Goal: Task Accomplishment & Management: Manage account settings

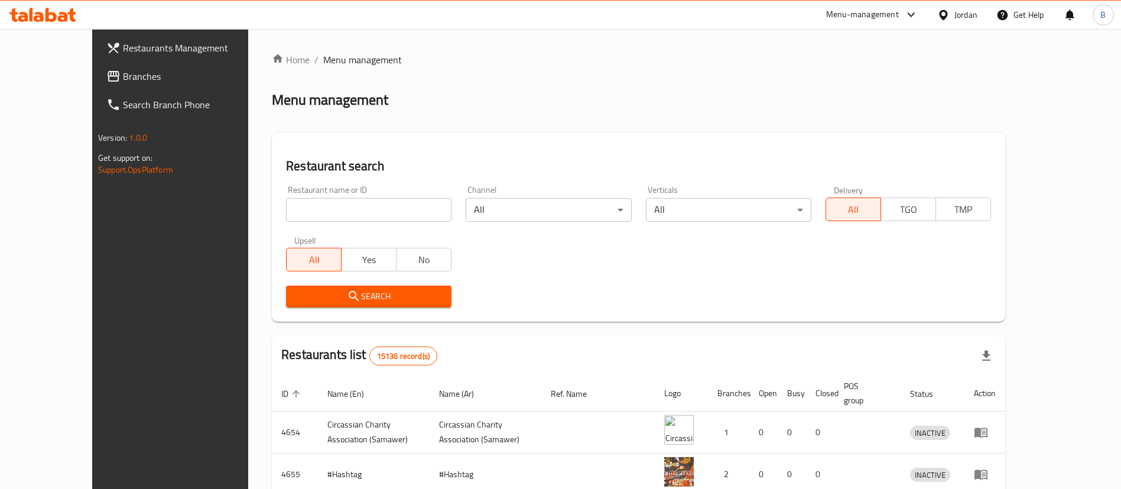
click at [372, 216] on input "search" at bounding box center [368, 210] width 165 height 24
paste input "772144"
type input "772144"
click button "Search" at bounding box center [368, 296] width 165 height 22
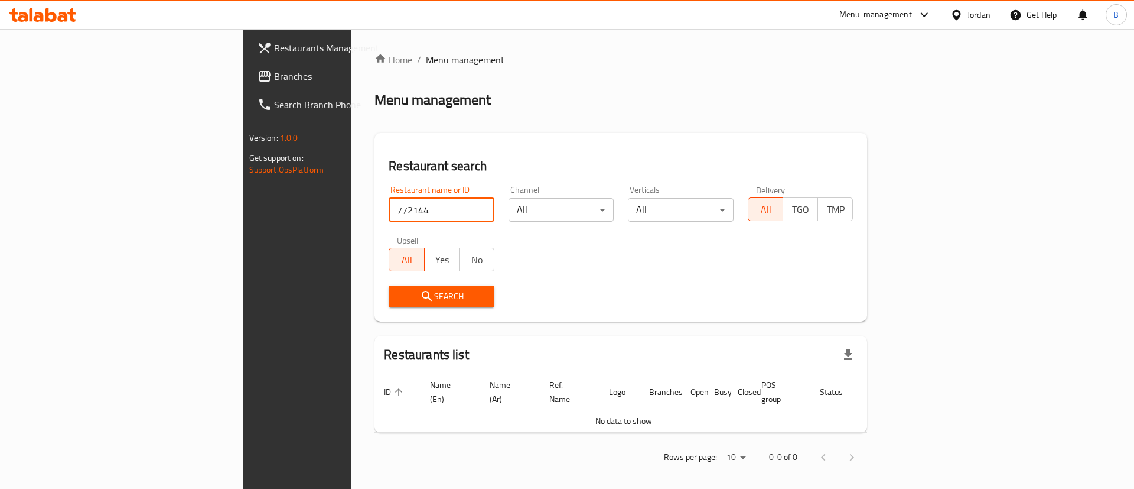
click at [274, 83] on span "Branches" at bounding box center [348, 76] width 149 height 14
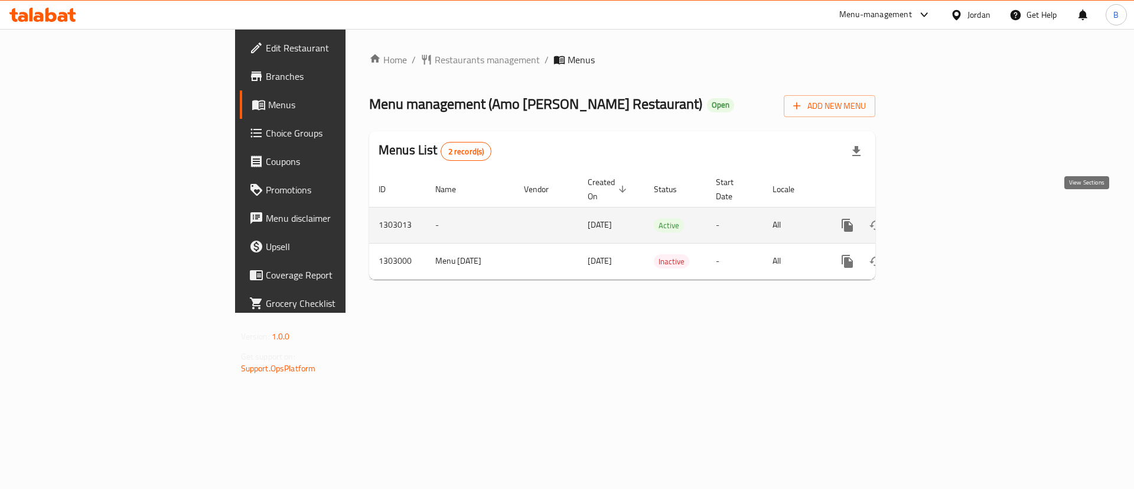
click at [947, 214] on link "enhanced table" at bounding box center [933, 225] width 28 height 28
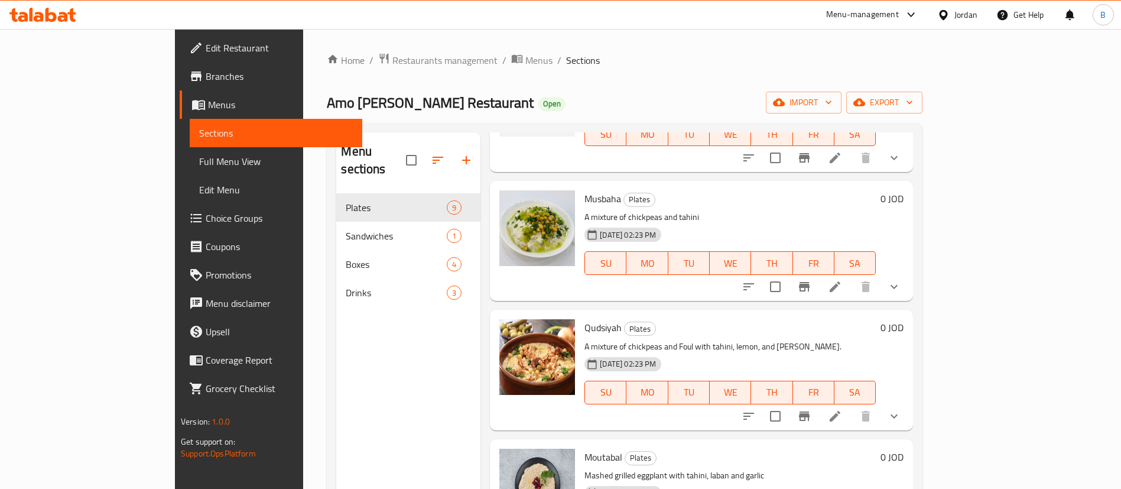
scroll to position [532, 0]
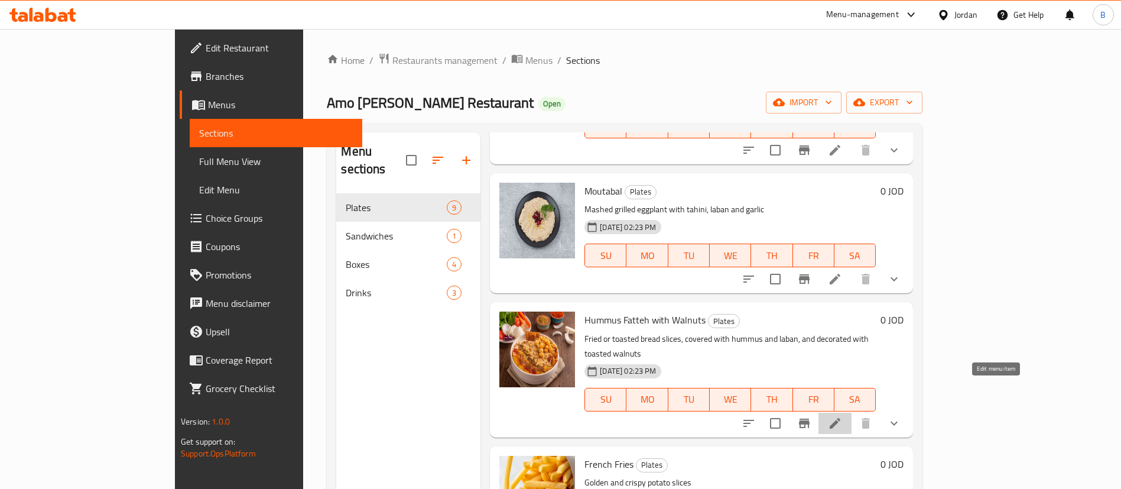
click at [842, 416] on icon at bounding box center [835, 423] width 14 height 14
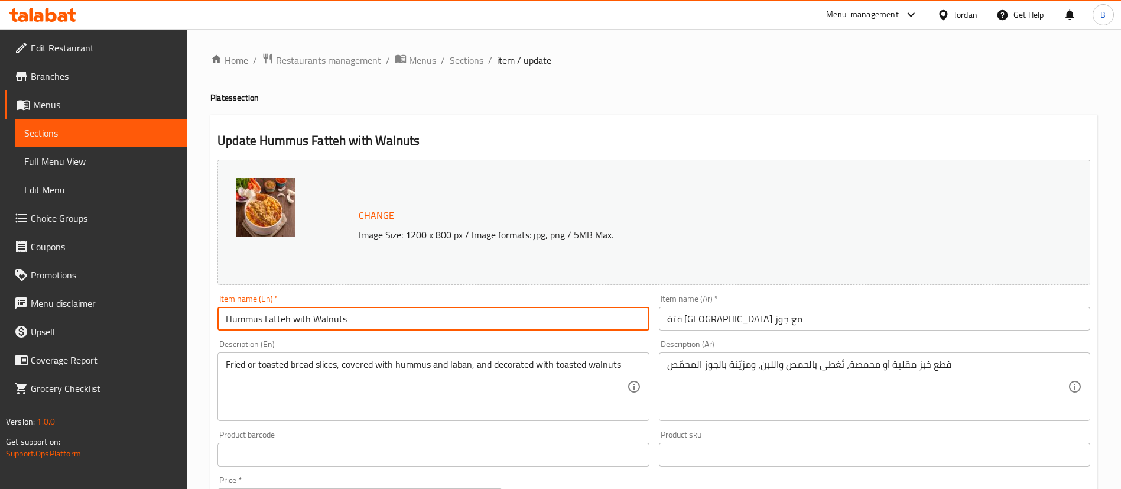
drag, startPoint x: 349, startPoint y: 317, endPoint x: 313, endPoint y: 317, distance: 35.4
click at [313, 317] on input "Hummus Fatteh with Walnuts" at bounding box center [432, 319] width 431 height 24
type input "Hummus Fatteh with Almonds and local ghee"
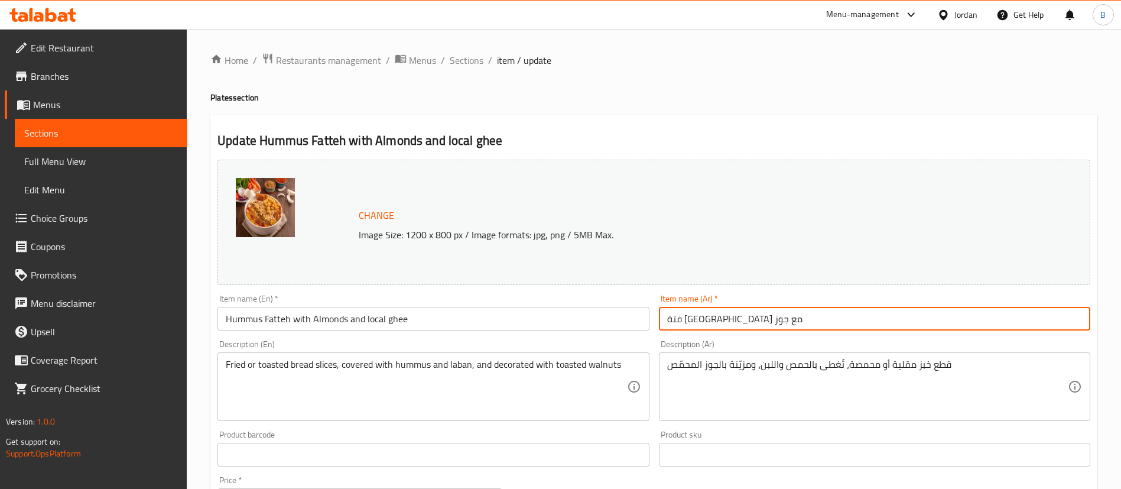
drag, startPoint x: 678, startPoint y: 319, endPoint x: 640, endPoint y: 315, distance: 38.0
click at [640, 315] on div "Change Image Size: 1200 x 800 px / Image formats: jpg, png / 5MB Max. Item name…" at bounding box center [654, 418] width 882 height 526
type input "فتة [GEOGRAPHIC_DATA] مع لوز وسمنة بلدي"
click at [367, 212] on span "Change" at bounding box center [376, 215] width 35 height 17
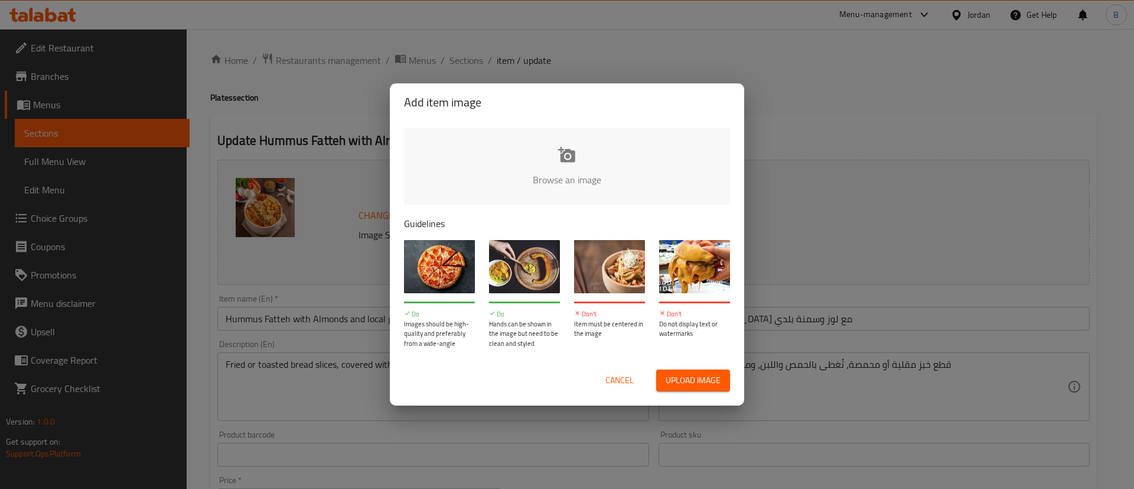
click at [533, 139] on input "file" at bounding box center [966, 183] width 1125 height 110
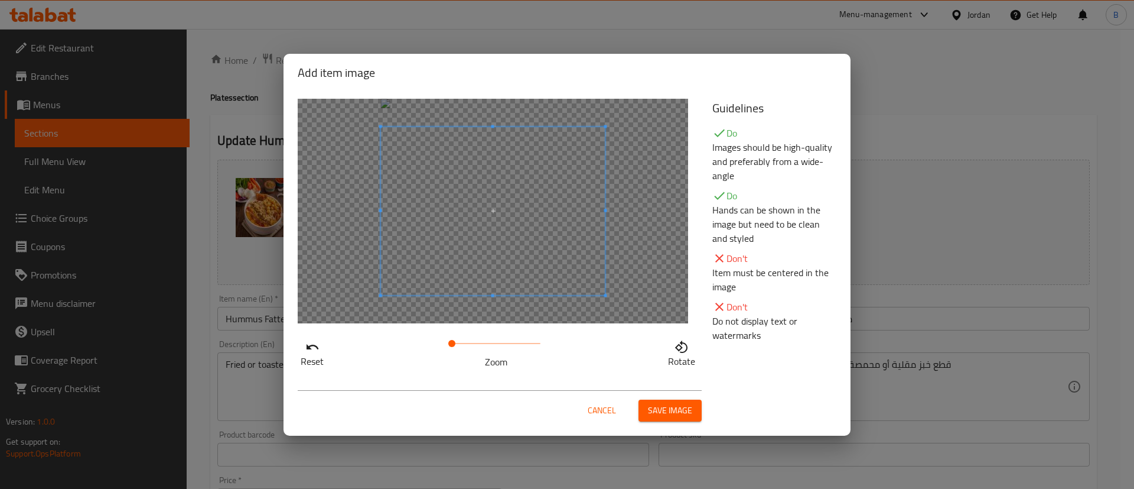
click at [668, 409] on span "Save image" at bounding box center [670, 410] width 44 height 15
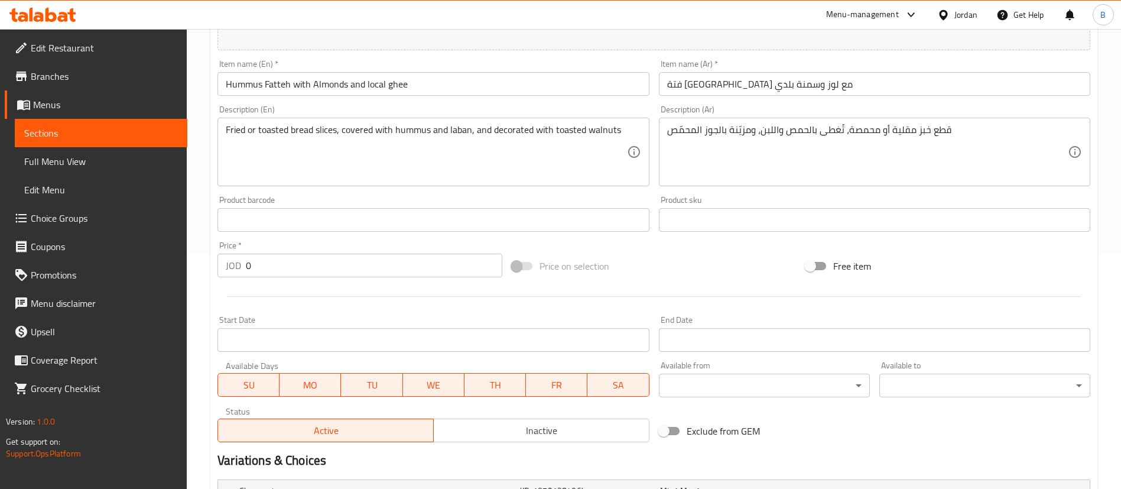
scroll to position [443, 0]
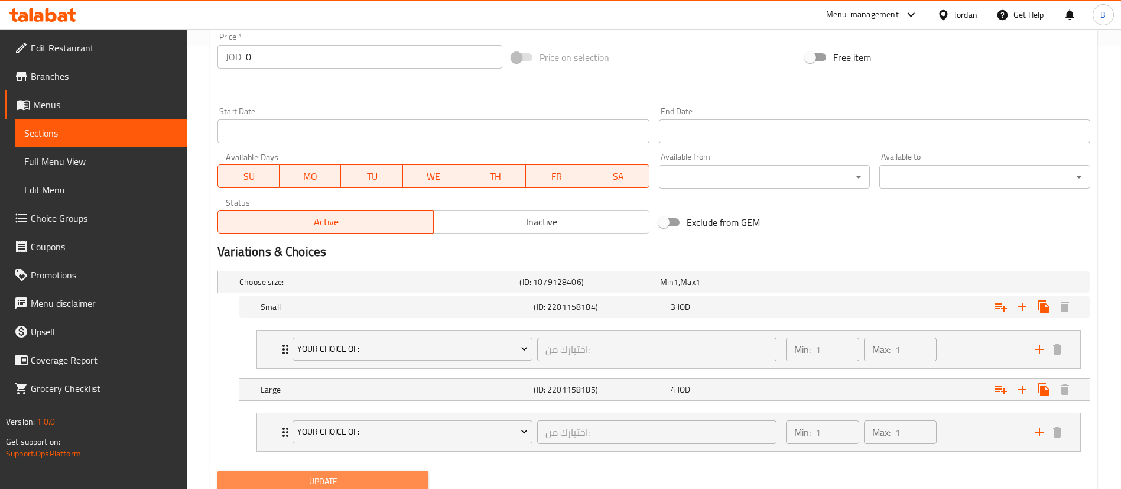
click at [397, 480] on span "Update" at bounding box center [323, 481] width 192 height 15
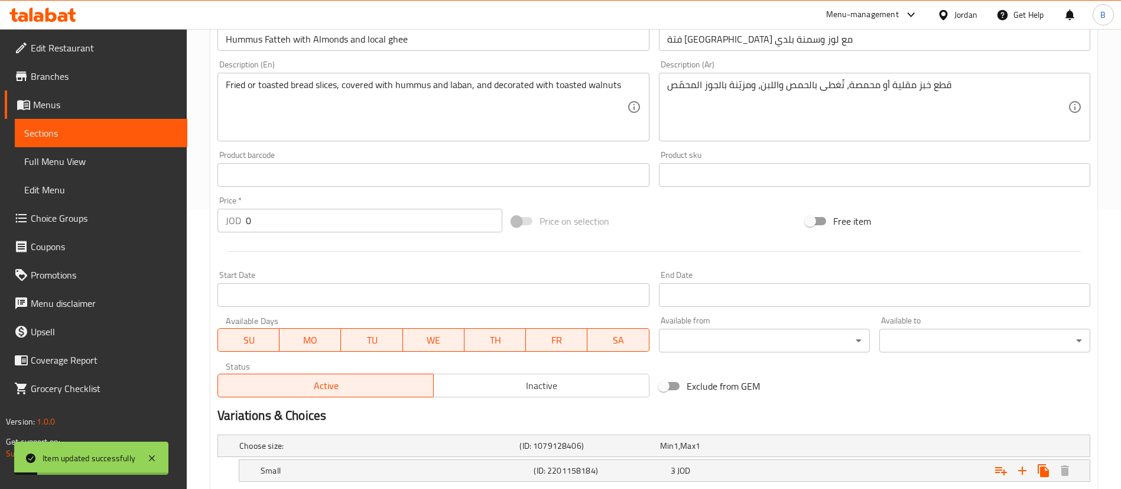
scroll to position [0, 0]
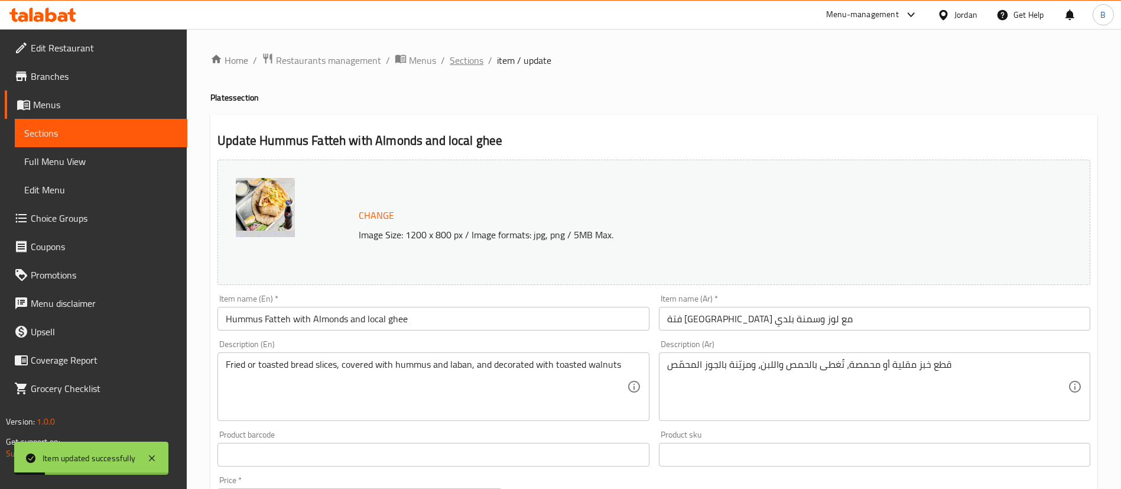
click at [468, 57] on span "Sections" at bounding box center [467, 60] width 34 height 14
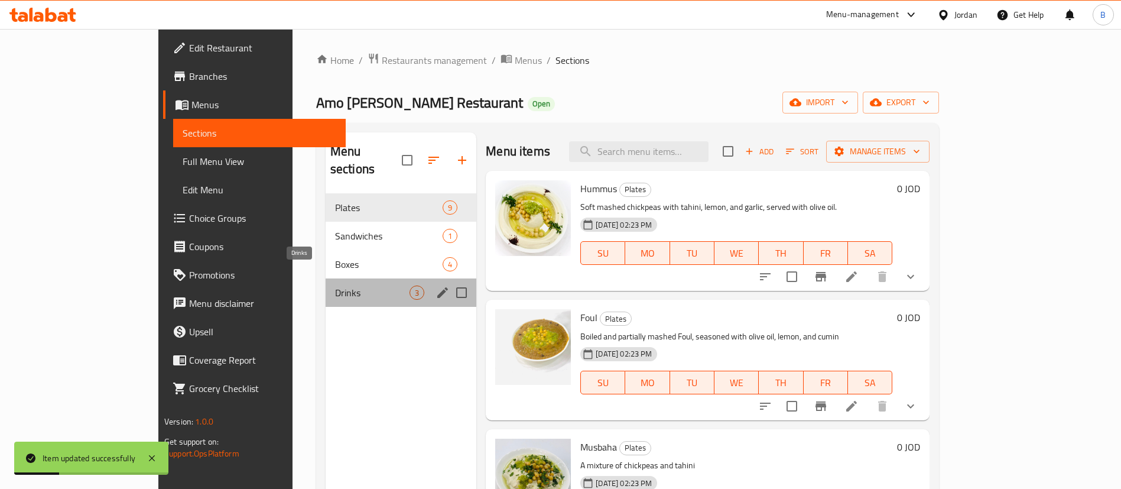
drag, startPoint x: 308, startPoint y: 276, endPoint x: 282, endPoint y: 266, distance: 28.4
click at [335, 285] on span "Drinks" at bounding box center [372, 292] width 74 height 14
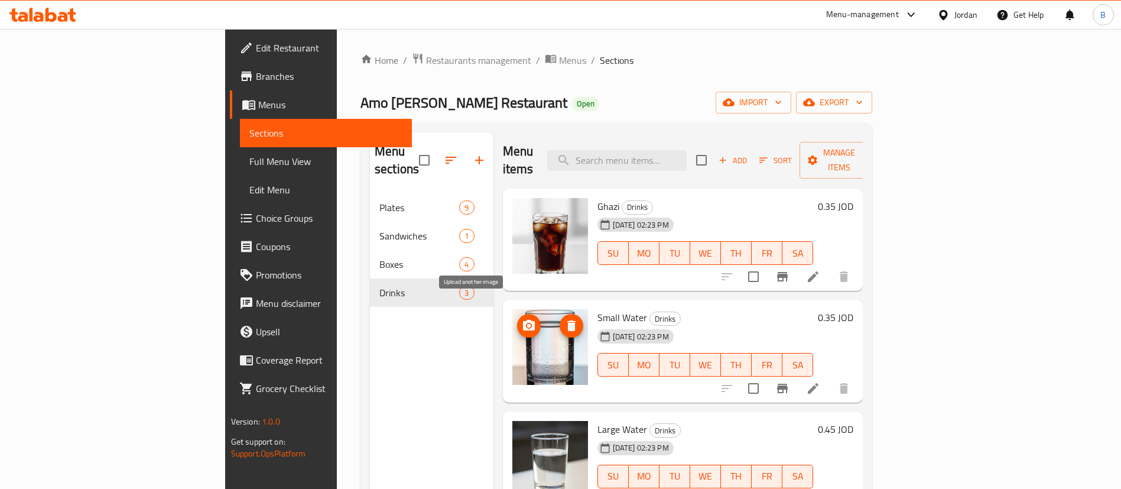
click at [517, 314] on button "upload picture" at bounding box center [529, 326] width 24 height 24
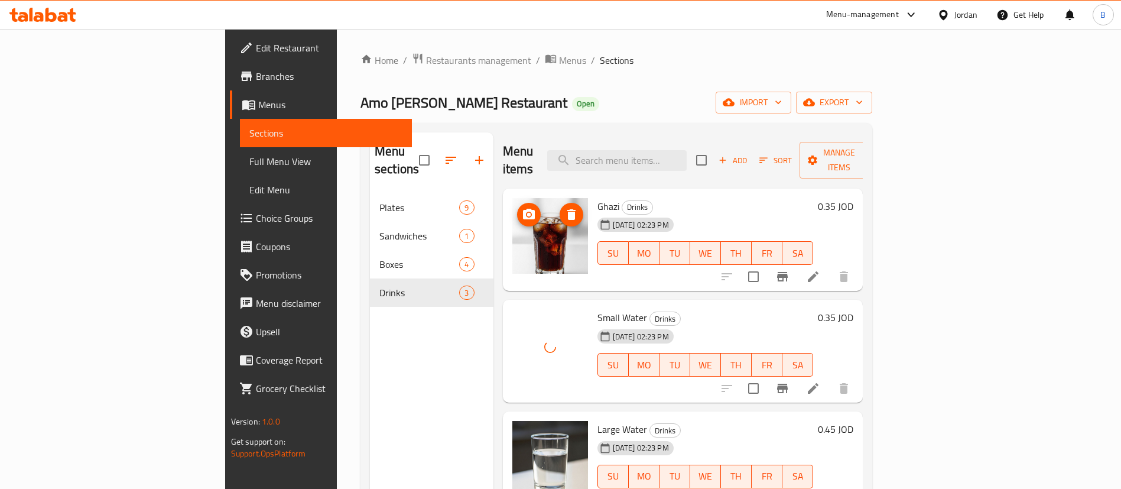
click at [522, 207] on icon "upload picture" at bounding box center [529, 214] width 14 height 14
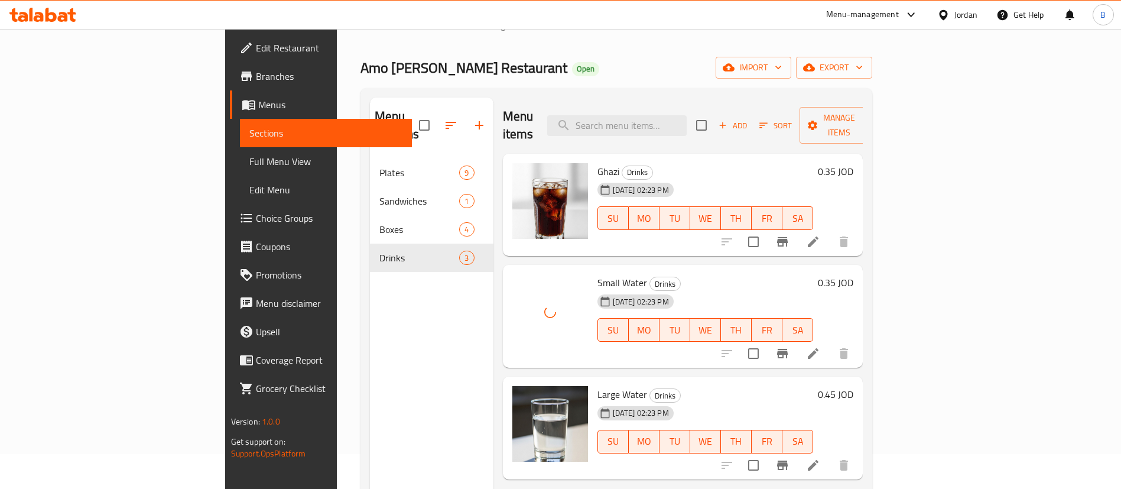
scroll to position [89, 0]
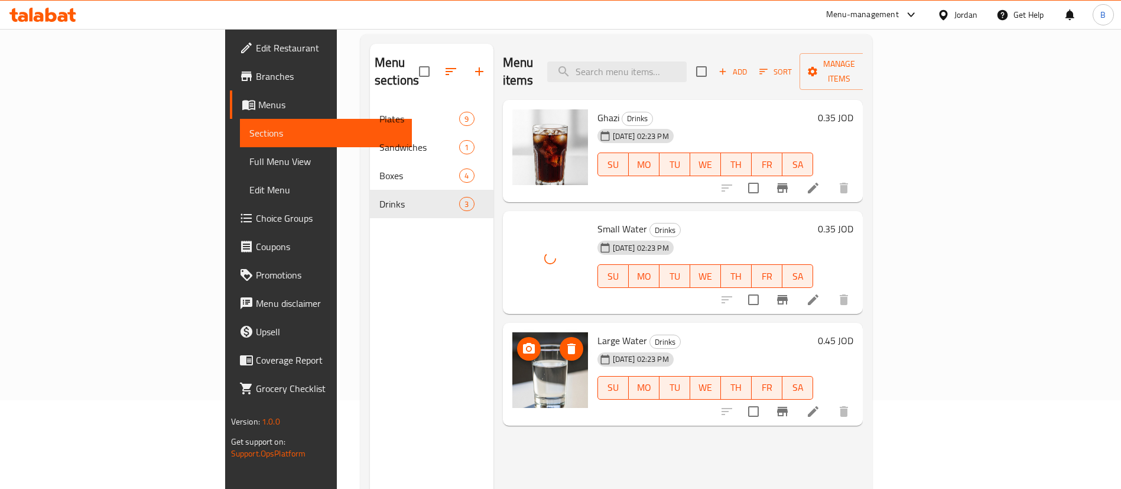
click at [517, 337] on button "upload picture" at bounding box center [529, 349] width 24 height 24
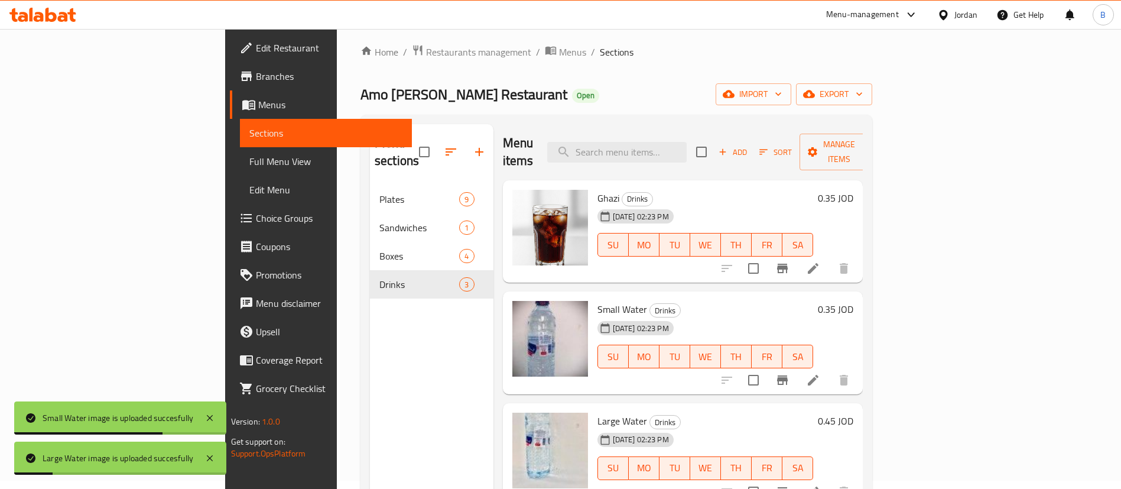
scroll to position [0, 0]
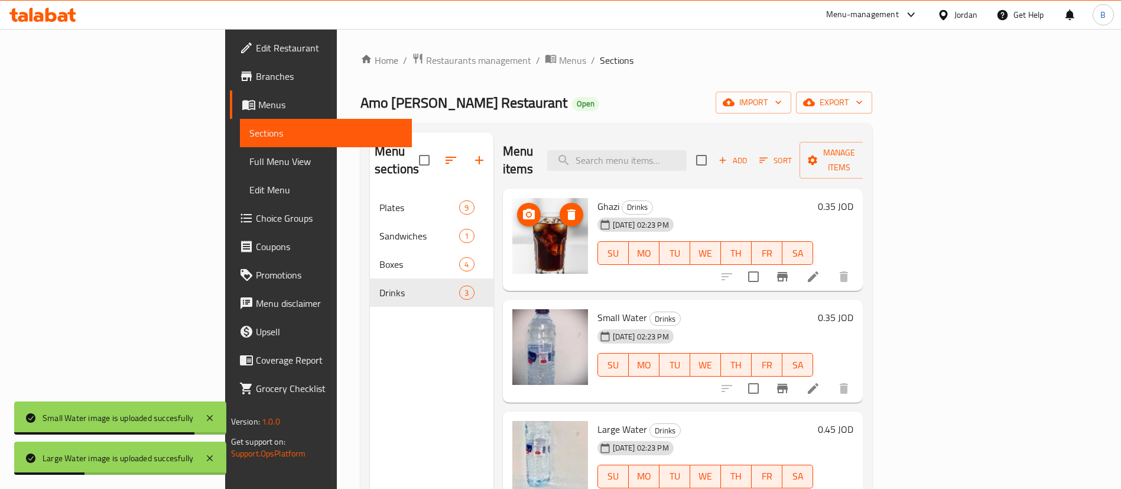
click at [517, 207] on span "upload picture" at bounding box center [529, 214] width 24 height 14
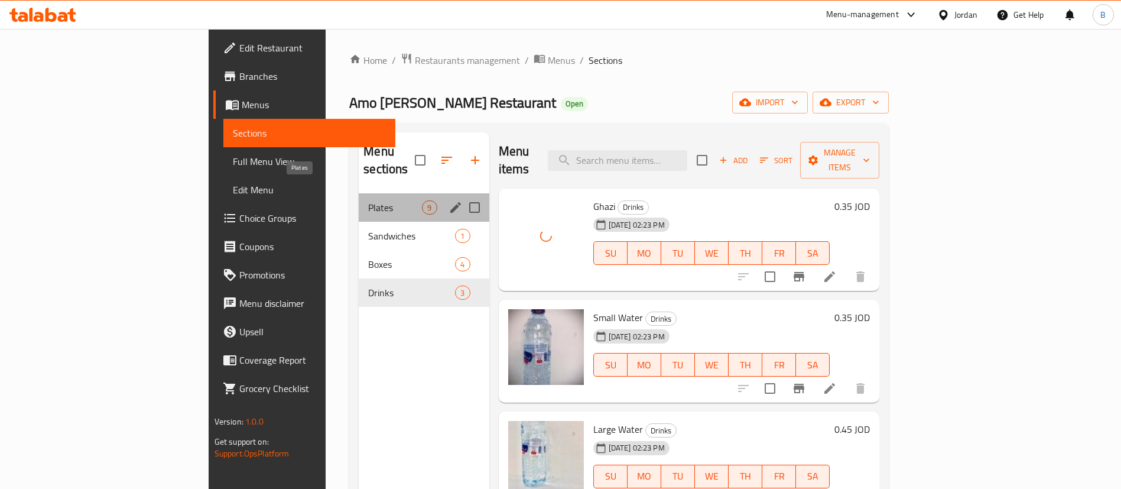
click at [368, 200] on span "Plates" at bounding box center [395, 207] width 54 height 14
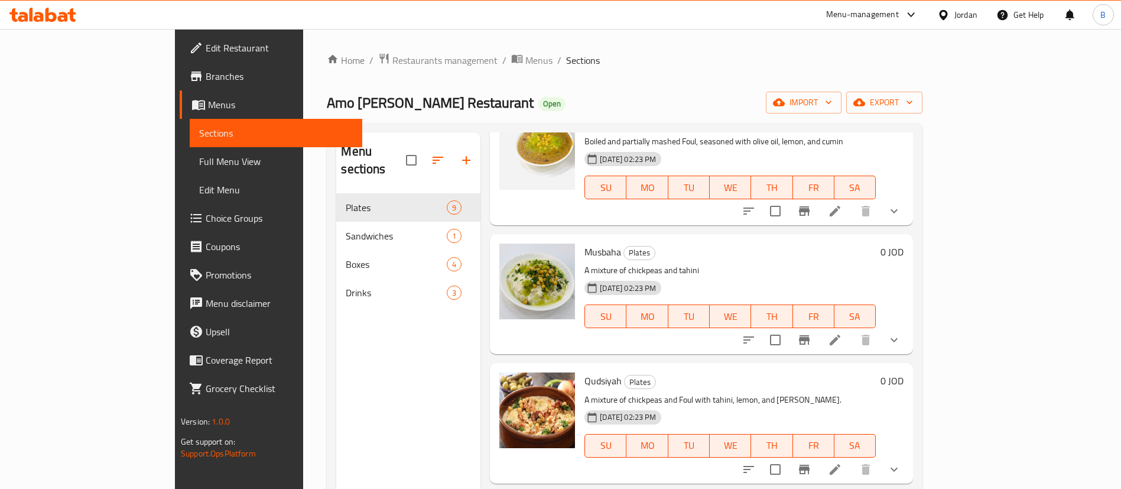
scroll to position [266, 0]
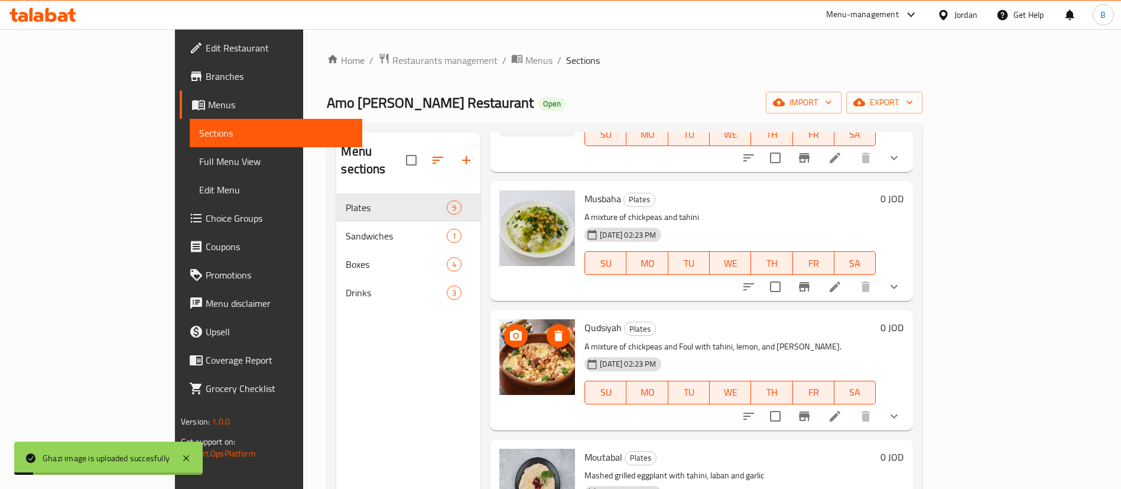
click at [509, 328] on icon "upload picture" at bounding box center [516, 335] width 14 height 14
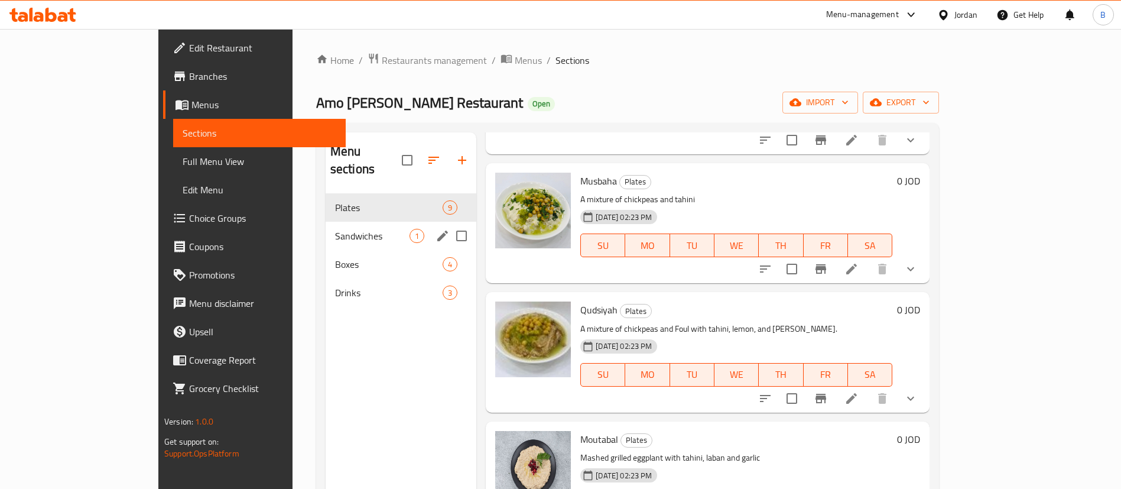
click at [325, 222] on div "Sandwiches 1" at bounding box center [400, 236] width 151 height 28
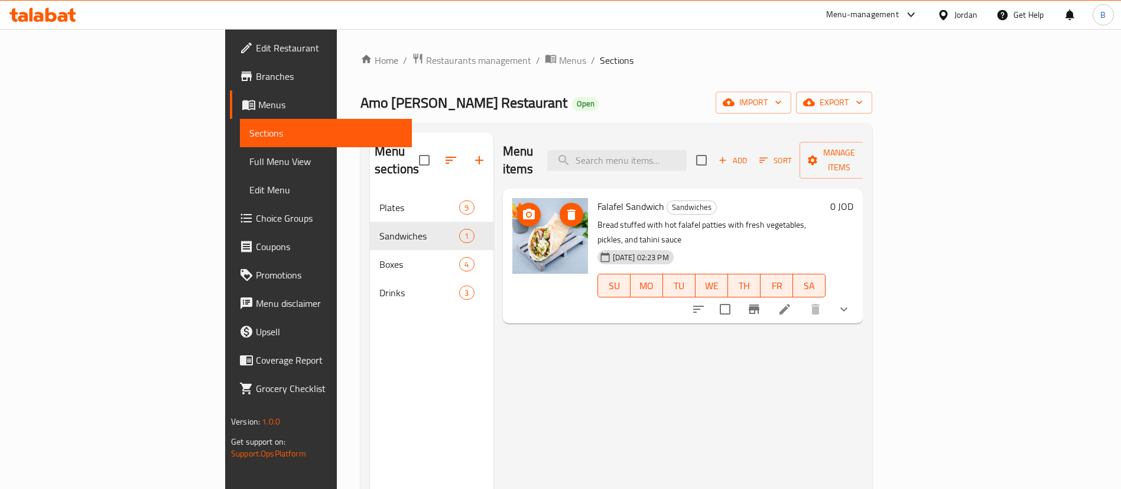
click at [522, 207] on icon "upload picture" at bounding box center [529, 214] width 14 height 14
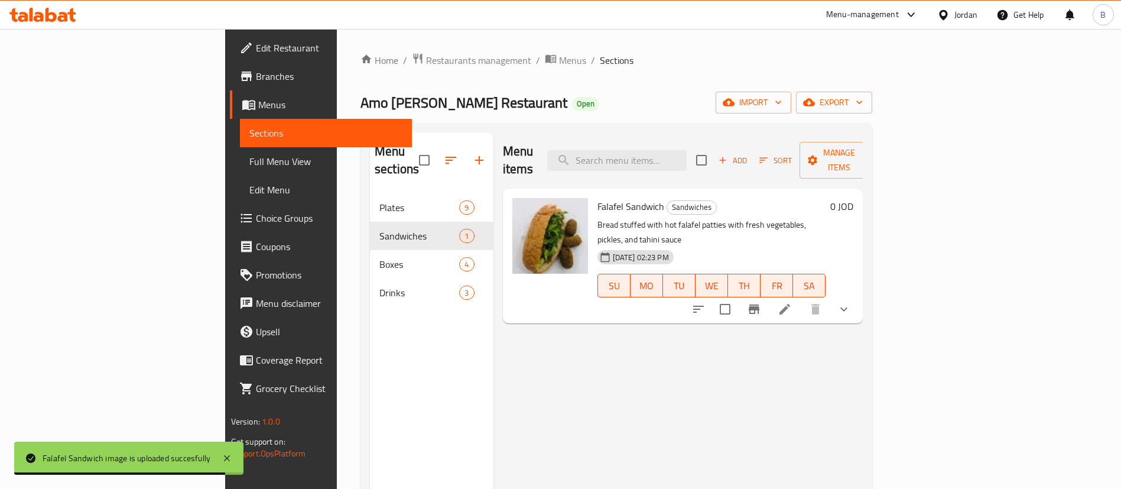
click at [851, 302] on icon "show more" at bounding box center [843, 309] width 14 height 14
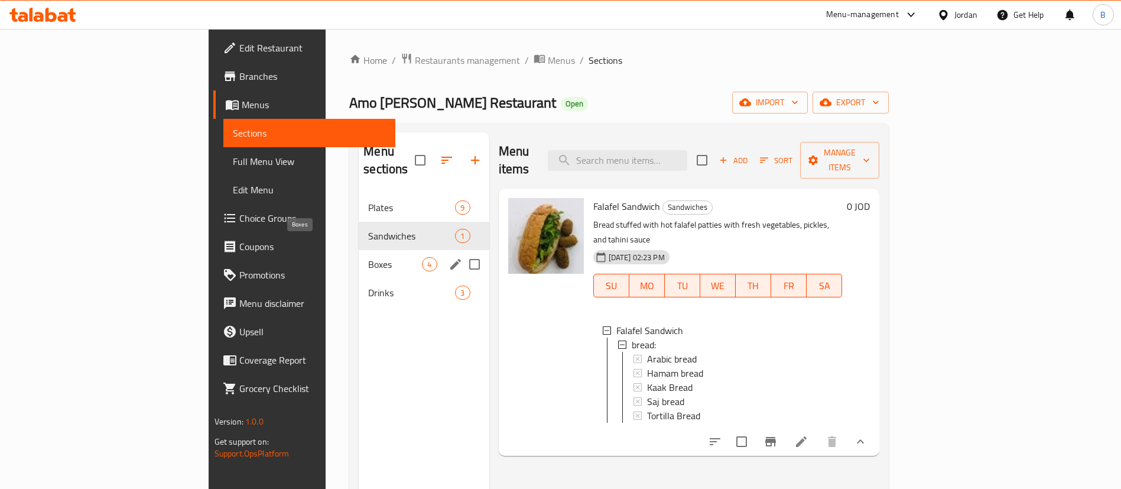
click at [368, 257] on span "Boxes" at bounding box center [395, 264] width 54 height 14
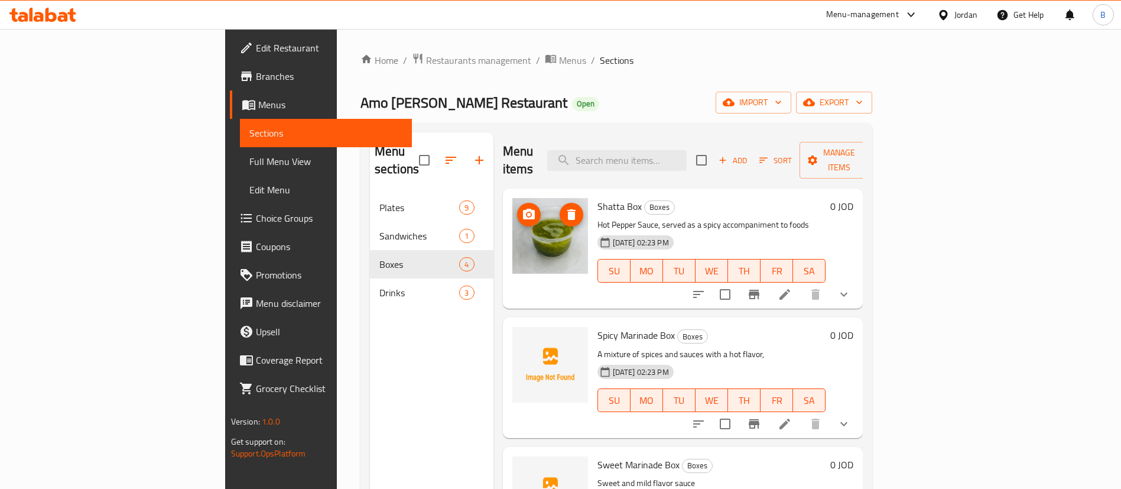
click at [522, 207] on icon "upload picture" at bounding box center [529, 214] width 14 height 14
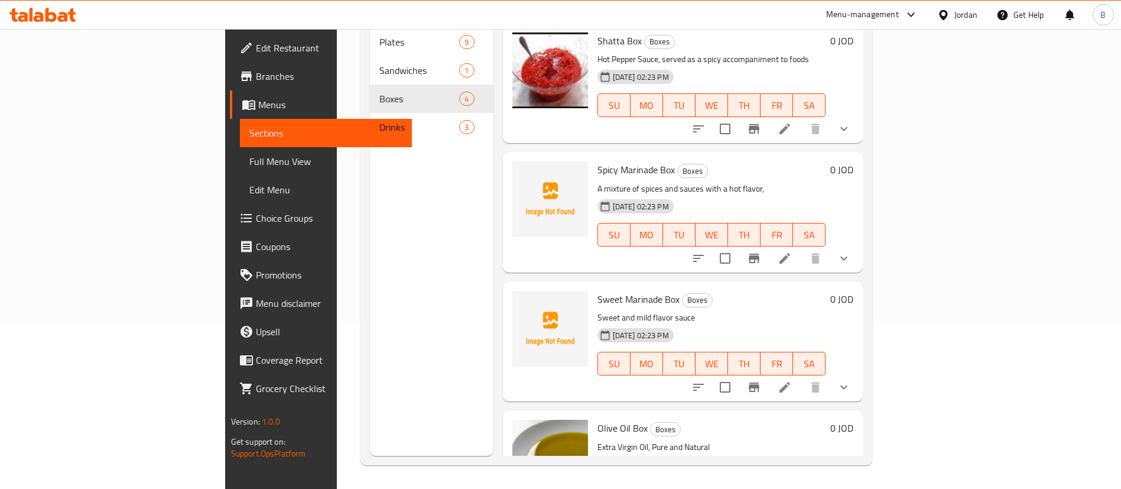
scroll to position [77, 0]
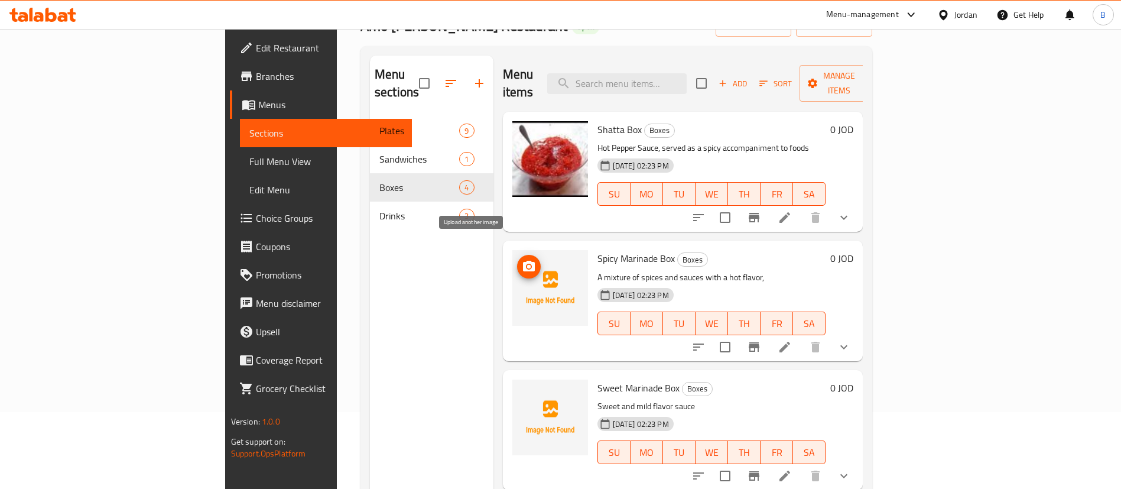
click at [523, 261] on icon "upload picture" at bounding box center [529, 266] width 12 height 11
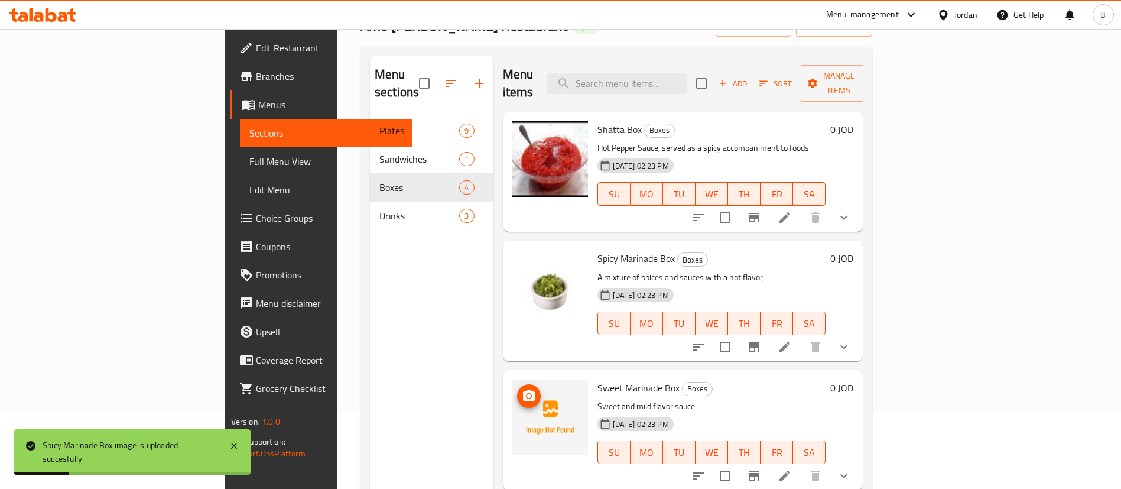
click at [517, 384] on button "upload picture" at bounding box center [529, 396] width 24 height 24
